Goal: Find specific page/section: Find specific page/section

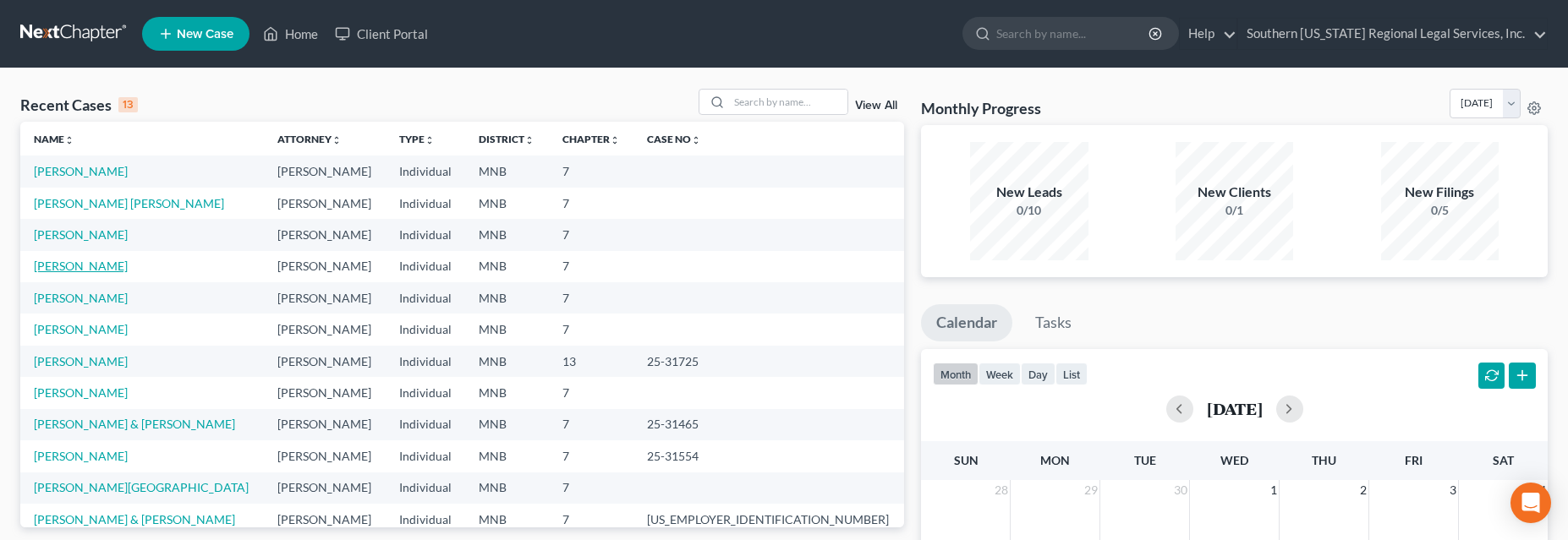
click at [87, 269] on link "[PERSON_NAME]" at bounding box center [81, 266] width 94 height 15
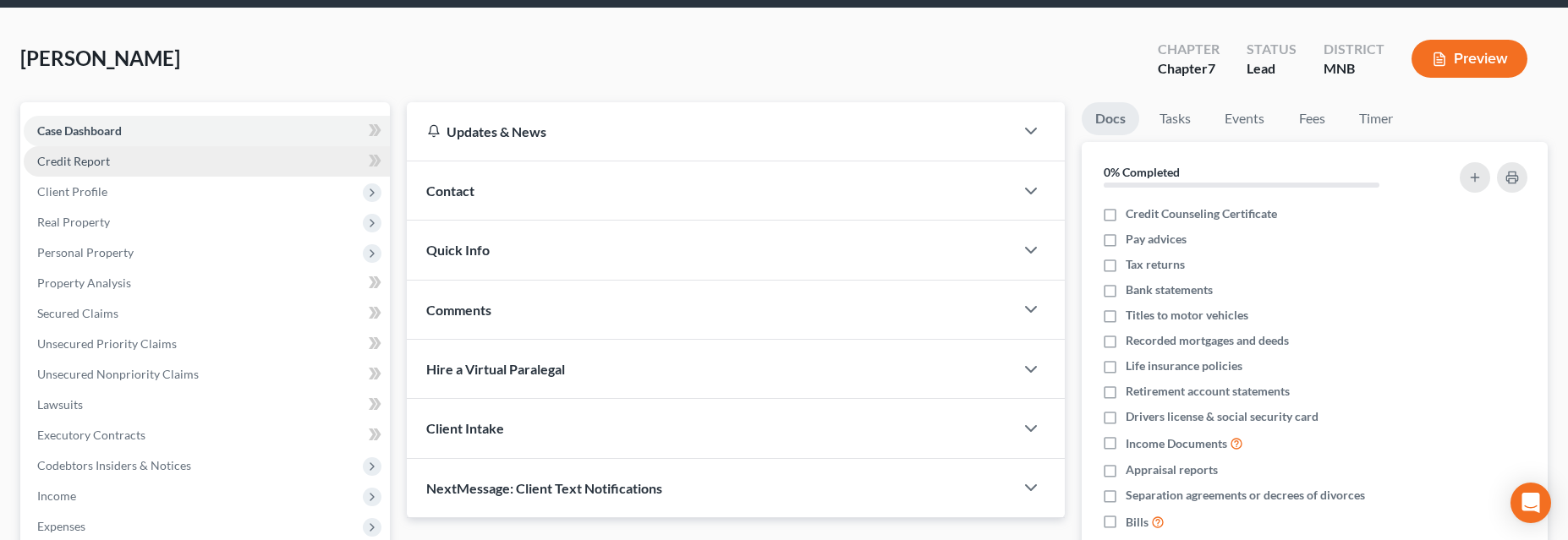
scroll to position [77, 0]
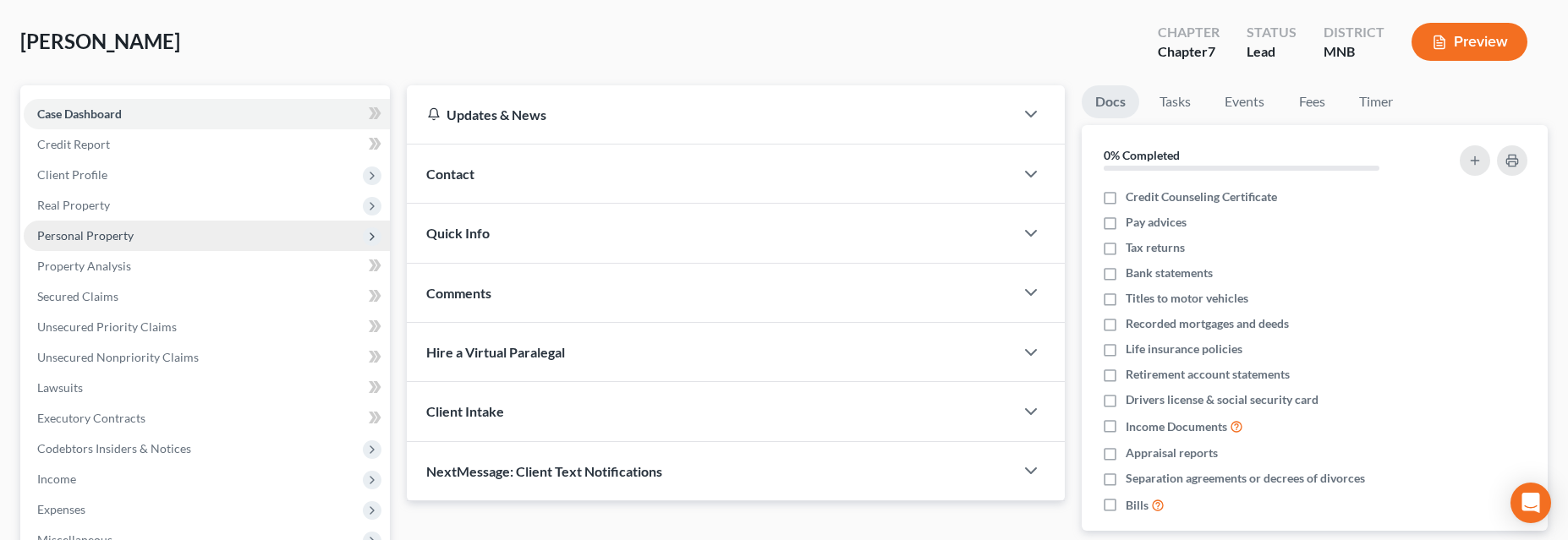
click at [101, 242] on span "Personal Property" at bounding box center [207, 235] width 366 height 30
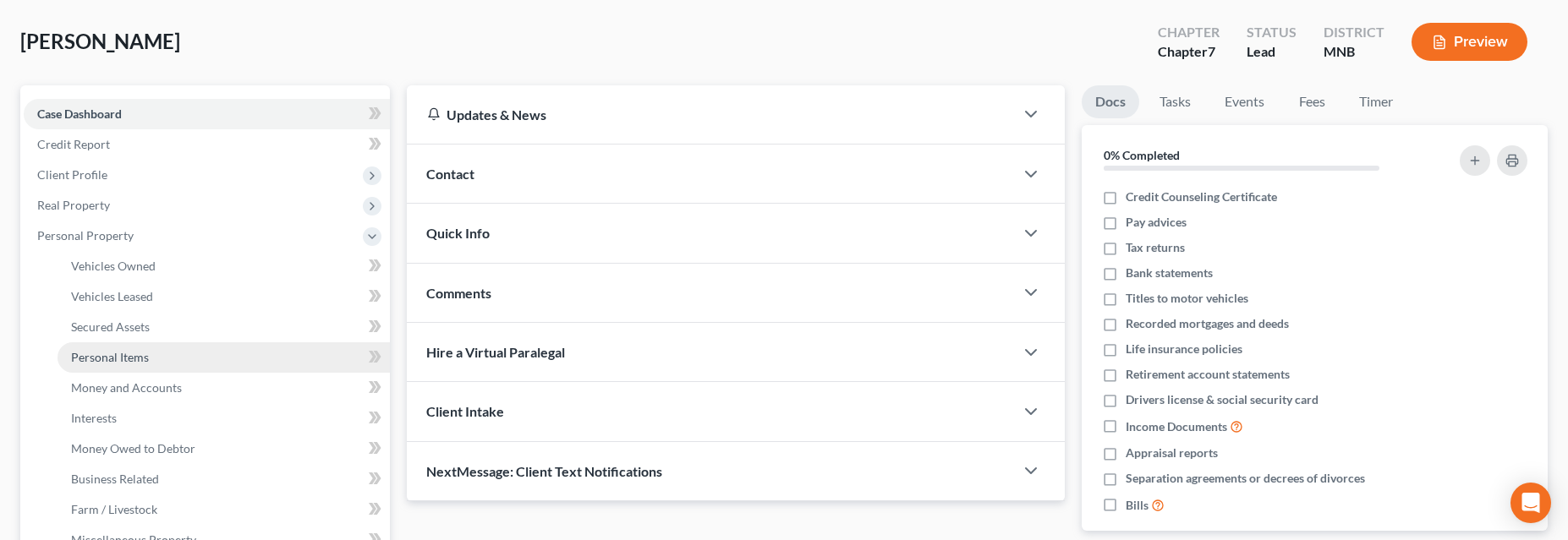
click at [120, 357] on span "Personal Items" at bounding box center [110, 357] width 78 height 15
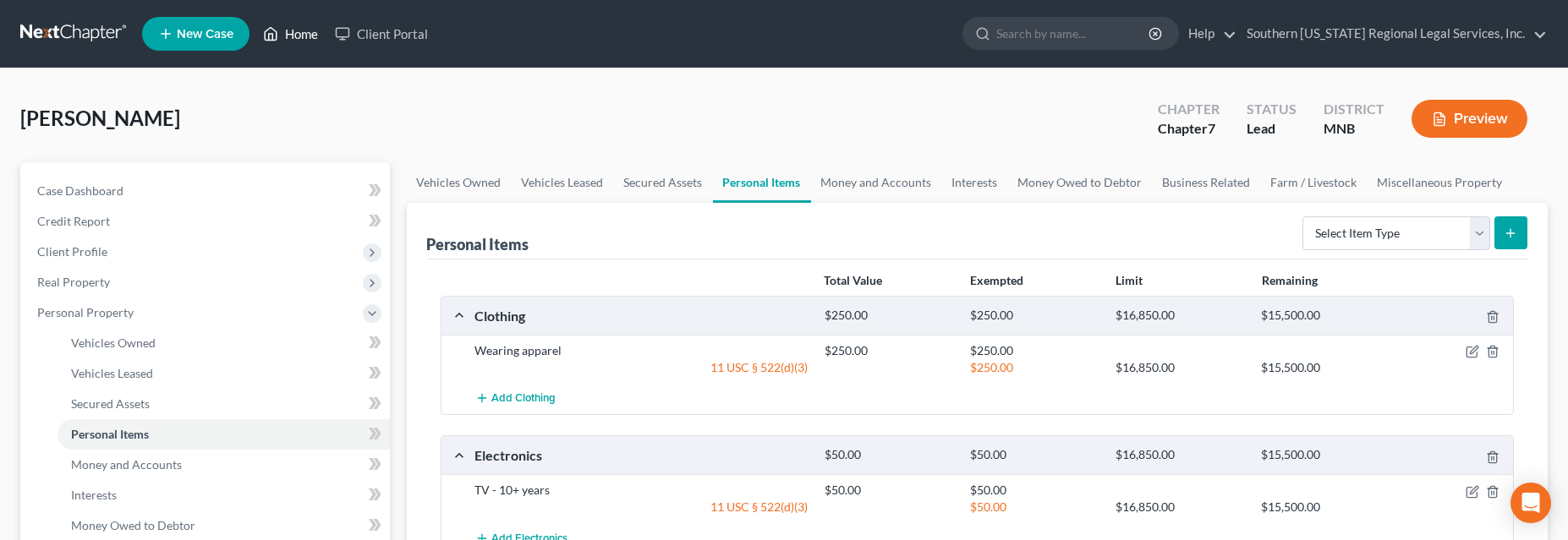
drag, startPoint x: 294, startPoint y: 36, endPoint x: 335, endPoint y: 98, distance: 74.3
click at [294, 36] on link "Home" at bounding box center [290, 33] width 72 height 30
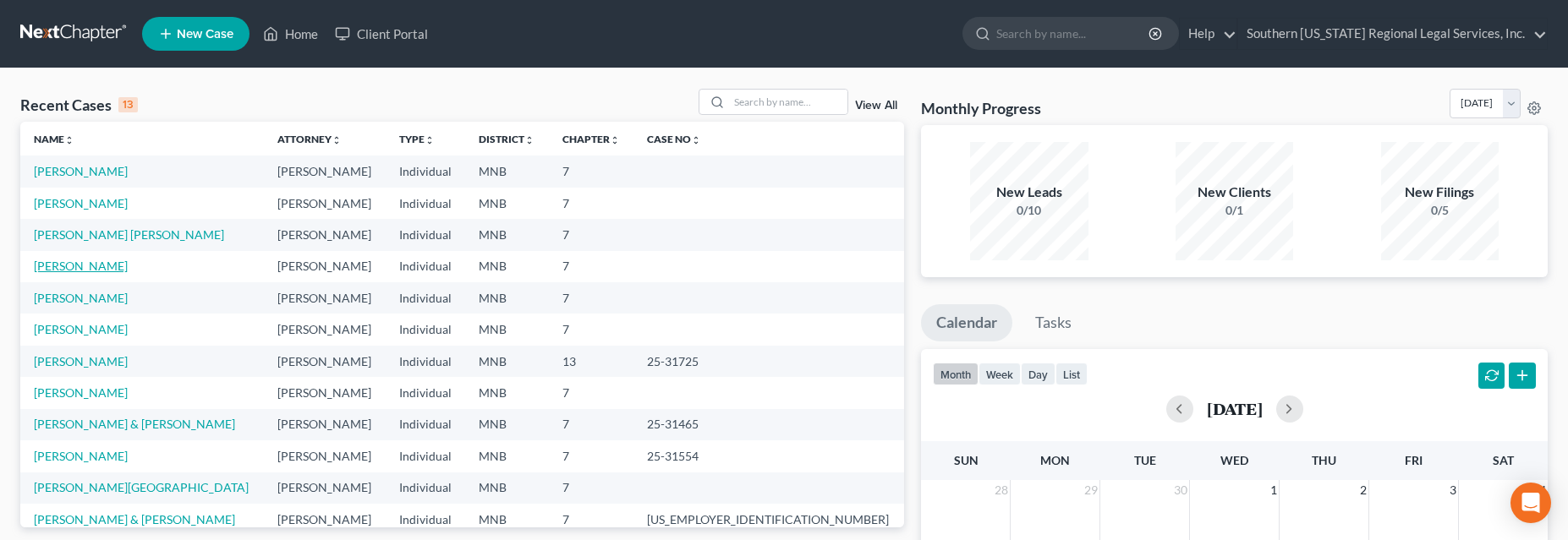
click at [65, 266] on link "[PERSON_NAME]" at bounding box center [81, 266] width 94 height 15
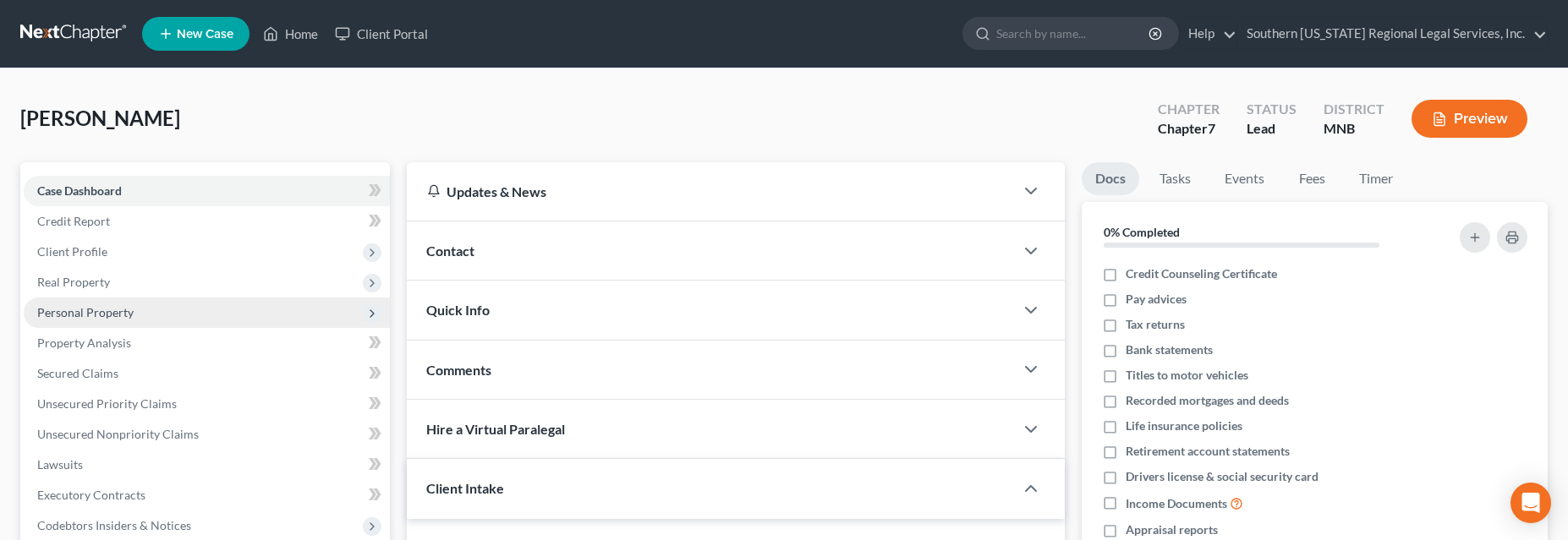
click at [77, 310] on span "Personal Property" at bounding box center [85, 312] width 96 height 15
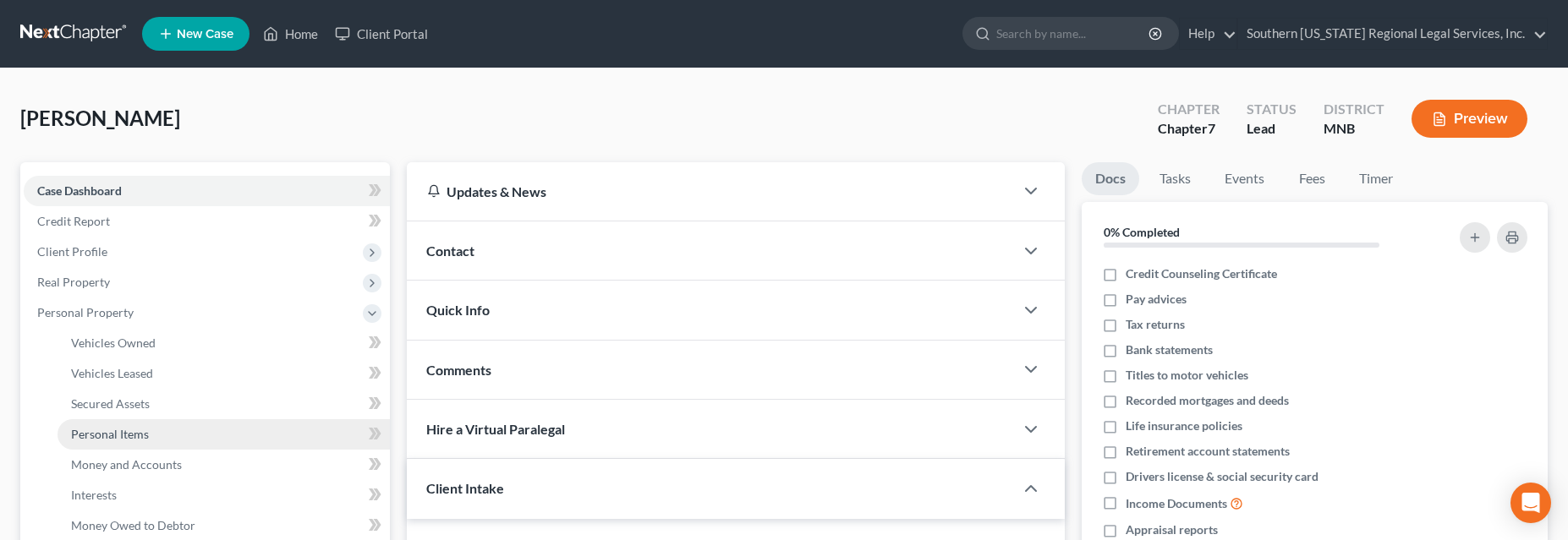
click at [115, 434] on span "Personal Items" at bounding box center [110, 434] width 78 height 15
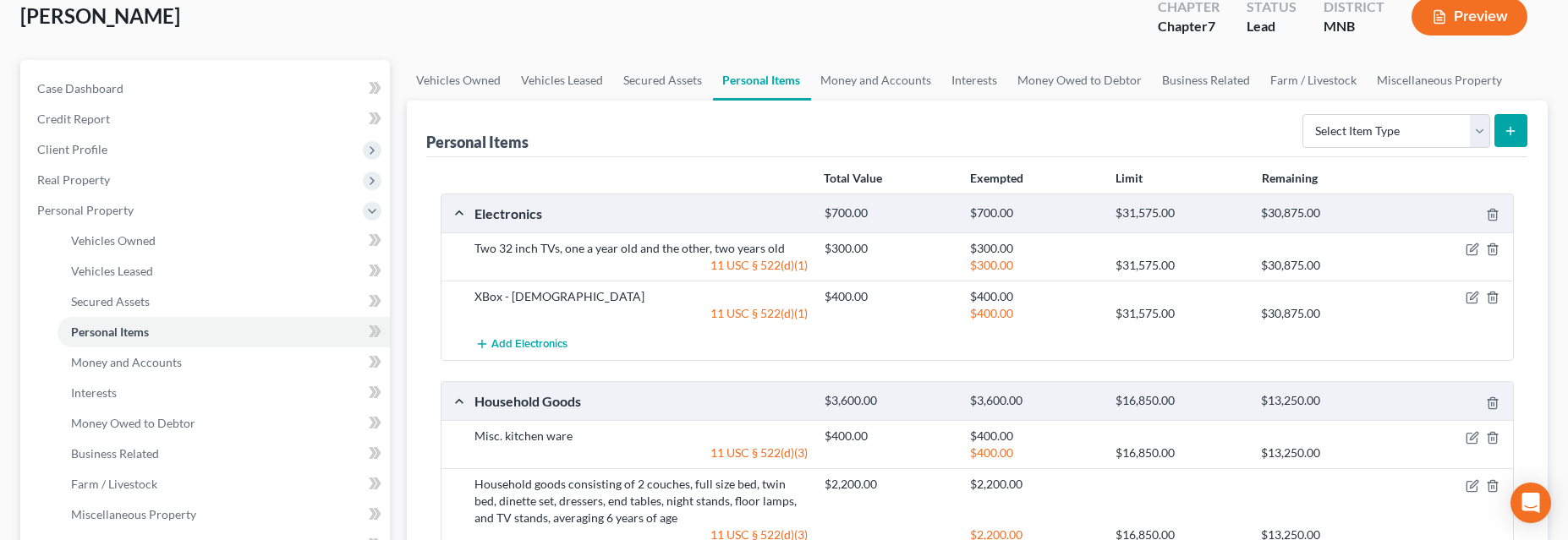
scroll to position [153, 0]
